Goal: Use online tool/utility: Utilize a website feature to perform a specific function

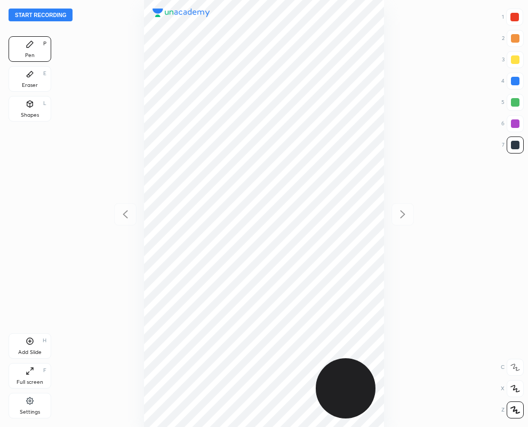
scroll to position [427, 357]
click at [518, 14] on div at bounding box center [514, 17] width 17 height 17
drag, startPoint x: 508, startPoint y: 144, endPoint x: 499, endPoint y: 143, distance: 9.1
click at [507, 145] on div at bounding box center [515, 144] width 17 height 17
drag, startPoint x: 513, startPoint y: 11, endPoint x: 424, endPoint y: 54, distance: 99.2
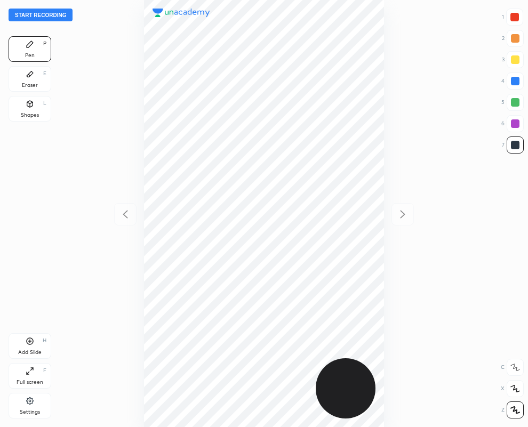
click at [512, 12] on div at bounding box center [514, 17] width 17 height 17
click at [512, 152] on div at bounding box center [515, 144] width 17 height 17
drag, startPoint x: 515, startPoint y: 16, endPoint x: 497, endPoint y: 18, distance: 17.7
click at [515, 16] on div at bounding box center [514, 17] width 9 height 9
drag, startPoint x: 520, startPoint y: 145, endPoint x: 473, endPoint y: 134, distance: 48.2
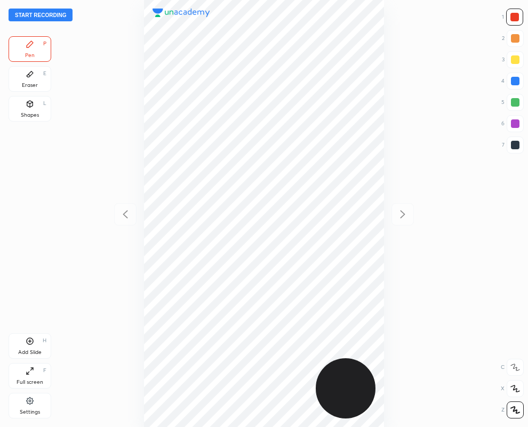
click at [520, 145] on div at bounding box center [515, 144] width 17 height 17
drag, startPoint x: 32, startPoint y: 77, endPoint x: 57, endPoint y: 78, distance: 24.5
click at [33, 76] on icon at bounding box center [30, 74] width 9 height 9
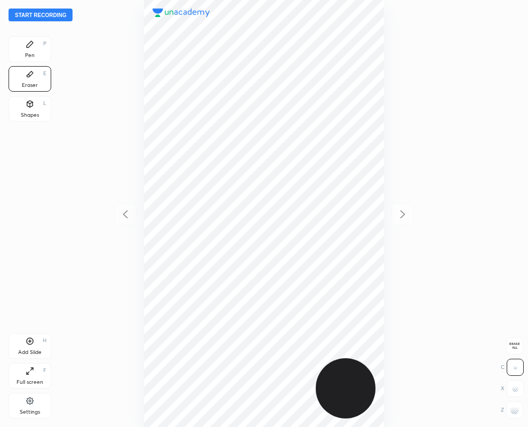
click at [511, 411] on rect at bounding box center [511, 411] width 1 height 1
click at [23, 41] on div "Pen P" at bounding box center [30, 49] width 43 height 26
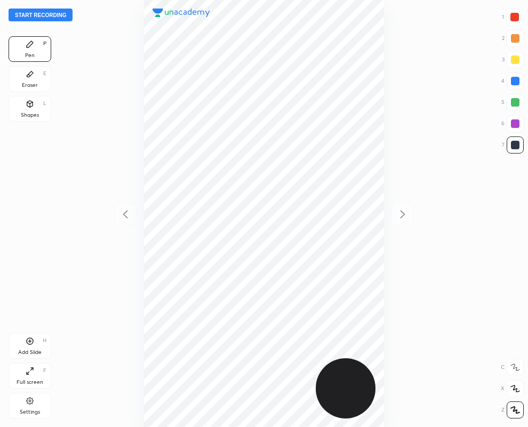
click at [35, 73] on div "Eraser E" at bounding box center [30, 79] width 43 height 26
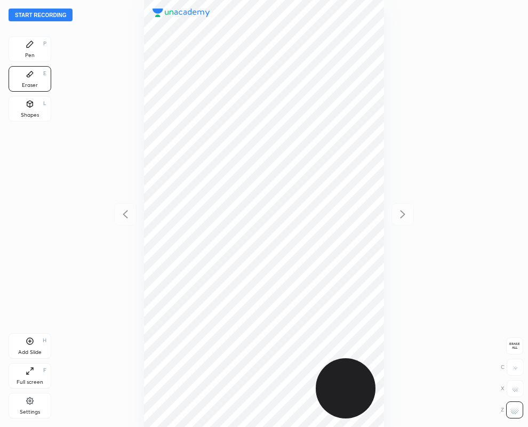
click at [33, 49] on div "Pen P" at bounding box center [30, 49] width 43 height 26
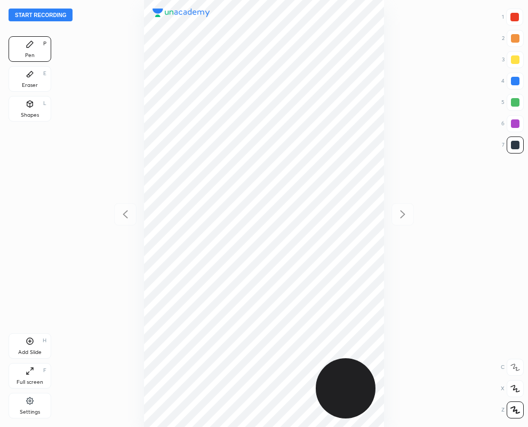
drag, startPoint x: 512, startPoint y: 14, endPoint x: 506, endPoint y: 6, distance: 9.8
click at [510, 11] on div at bounding box center [514, 17] width 17 height 17
click at [31, 75] on icon at bounding box center [30, 74] width 6 height 6
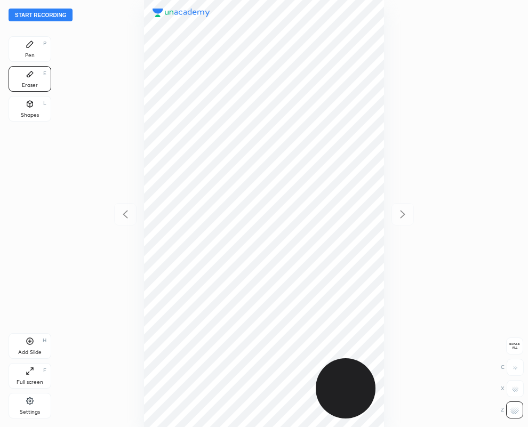
click at [39, 50] on div "Pen P" at bounding box center [30, 49] width 43 height 26
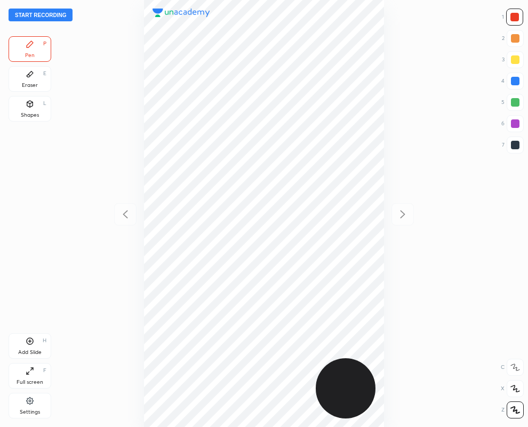
click at [516, 143] on div at bounding box center [515, 145] width 9 height 9
click at [24, 84] on div "Eraser" at bounding box center [30, 85] width 16 height 5
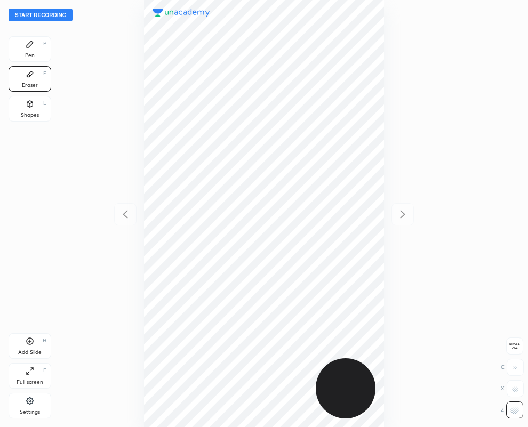
click at [25, 43] on div "Pen P" at bounding box center [30, 49] width 43 height 26
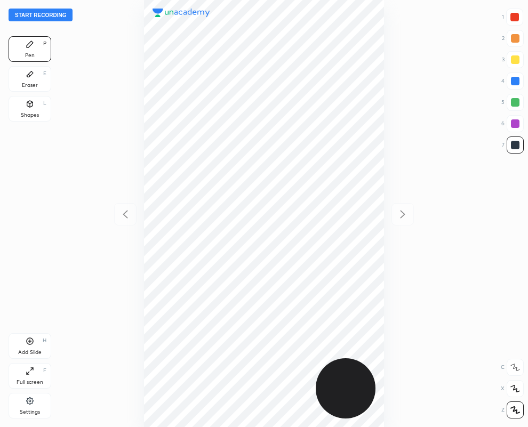
click at [32, 347] on div "Add Slide H" at bounding box center [30, 346] width 43 height 26
click at [34, 78] on icon at bounding box center [30, 74] width 9 height 9
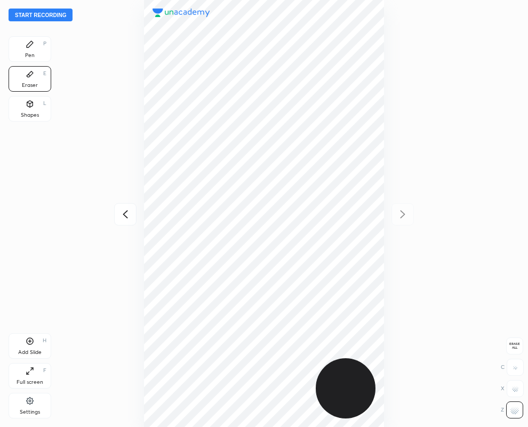
drag, startPoint x: 27, startPoint y: 49, endPoint x: 2, endPoint y: 82, distance: 41.4
click at [29, 49] on div "Pen P" at bounding box center [30, 49] width 43 height 26
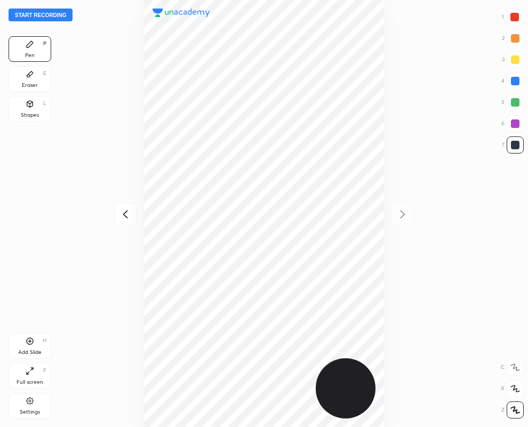
click at [125, 212] on icon at bounding box center [125, 214] width 5 height 8
click at [404, 211] on icon at bounding box center [402, 214] width 13 height 13
click at [124, 212] on icon at bounding box center [125, 214] width 13 height 13
click at [403, 212] on icon at bounding box center [402, 214] width 13 height 13
click at [41, 76] on div "Eraser E" at bounding box center [30, 79] width 43 height 26
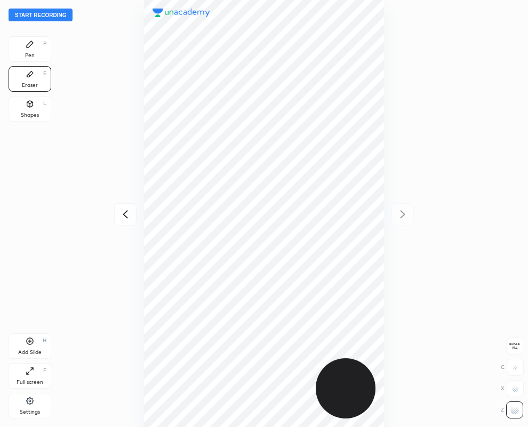
click at [512, 340] on div "Erase all" at bounding box center [514, 346] width 17 height 17
click at [31, 53] on div "Pen" at bounding box center [30, 55] width 10 height 5
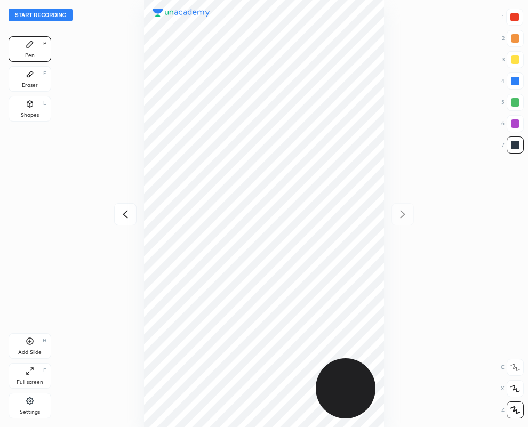
click at [26, 78] on icon at bounding box center [30, 74] width 9 height 9
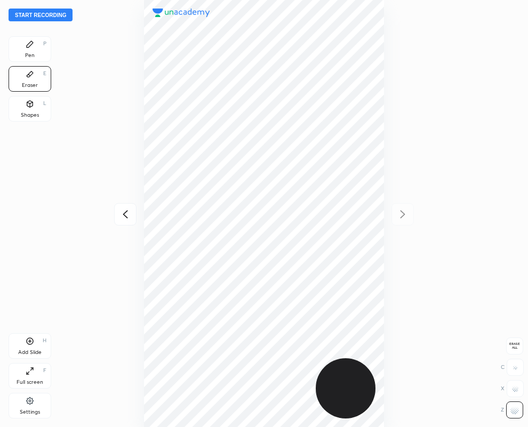
drag, startPoint x: 35, startPoint y: 51, endPoint x: 38, endPoint y: 45, distance: 6.0
click at [36, 49] on div "Pen P" at bounding box center [30, 49] width 43 height 26
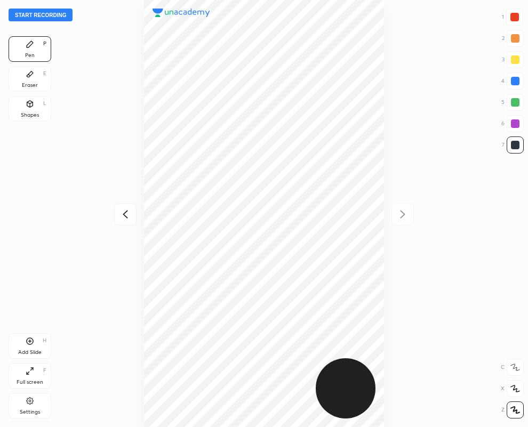
drag, startPoint x: 513, startPoint y: 78, endPoint x: 445, endPoint y: 81, distance: 68.8
click at [512, 78] on div at bounding box center [515, 81] width 9 height 9
click at [125, 214] on icon at bounding box center [125, 214] width 13 height 13
click at [402, 217] on icon at bounding box center [402, 214] width 13 height 13
drag, startPoint x: 519, startPoint y: 145, endPoint x: 449, endPoint y: 127, distance: 72.2
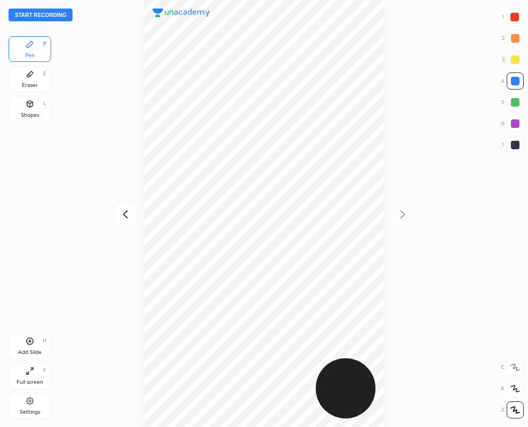
click at [517, 146] on div at bounding box center [515, 145] width 9 height 9
drag, startPoint x: 513, startPoint y: 82, endPoint x: 423, endPoint y: 106, distance: 93.8
click at [513, 81] on div at bounding box center [515, 81] width 9 height 9
drag, startPoint x: 518, startPoint y: 17, endPoint x: 408, endPoint y: 64, distance: 119.2
click at [515, 19] on div at bounding box center [514, 17] width 9 height 9
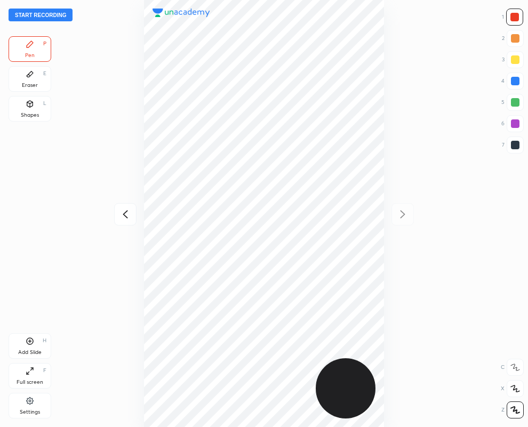
click at [510, 123] on div at bounding box center [515, 123] width 17 height 17
click at [123, 211] on icon at bounding box center [125, 214] width 13 height 13
drag, startPoint x: 517, startPoint y: 144, endPoint x: 489, endPoint y: 148, distance: 27.9
click at [515, 145] on div at bounding box center [515, 145] width 9 height 9
drag, startPoint x: 517, startPoint y: 122, endPoint x: 512, endPoint y: 120, distance: 5.6
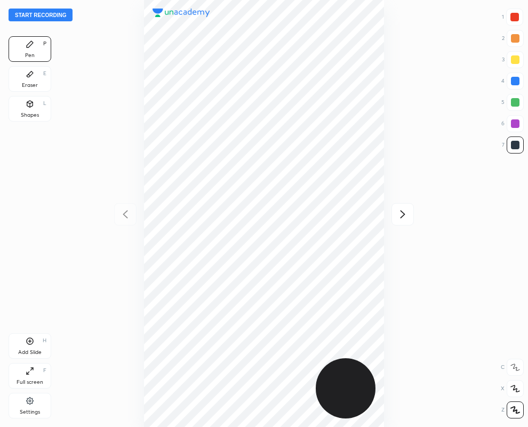
click at [518, 122] on div at bounding box center [515, 123] width 9 height 9
click at [50, 9] on button "Start recording" at bounding box center [41, 15] width 64 height 13
click at [401, 212] on icon at bounding box center [402, 214] width 13 height 13
click at [120, 212] on icon at bounding box center [125, 214] width 13 height 13
click at [403, 214] on icon at bounding box center [402, 214] width 13 height 13
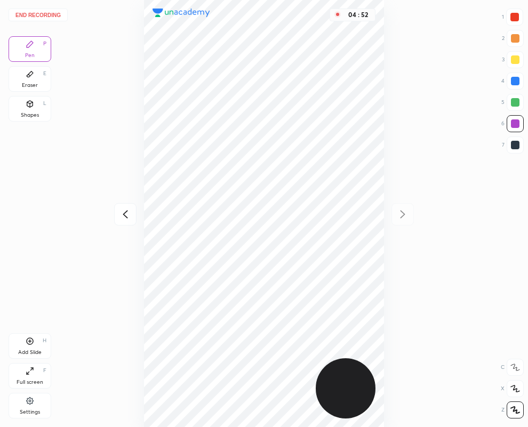
click at [39, 13] on button "End recording" at bounding box center [38, 15] width 59 height 13
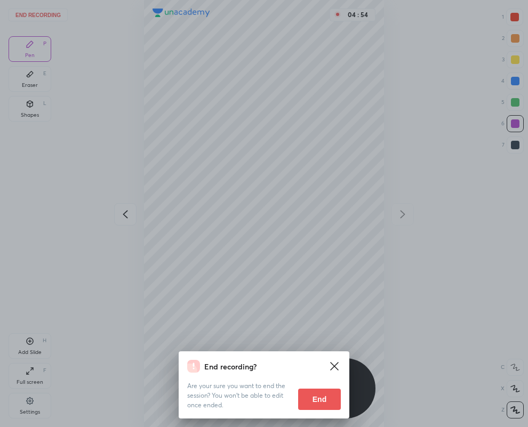
click at [325, 393] on button "End" at bounding box center [319, 399] width 43 height 21
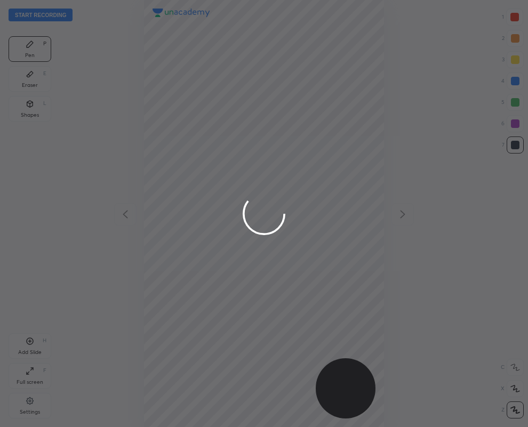
scroll to position [427, 357]
